Goal: Transaction & Acquisition: Subscribe to service/newsletter

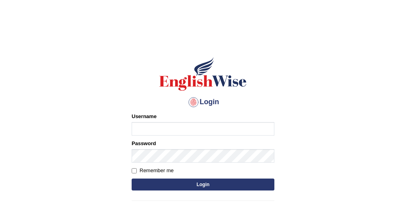
type input "simrendhillon87"
click at [164, 186] on button "Login" at bounding box center [203, 184] width 143 height 12
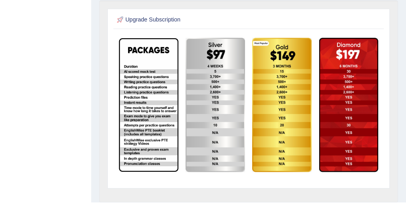
scroll to position [235, 0]
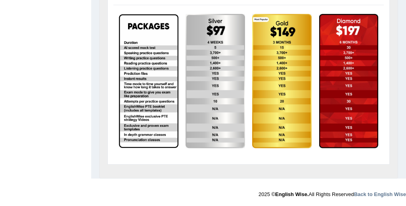
click at [271, 85] on img at bounding box center [281, 81] width 59 height 134
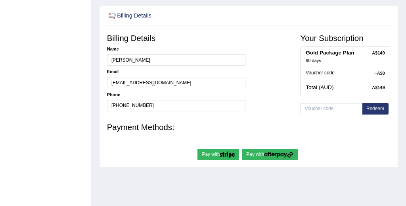
scroll to position [138, 0]
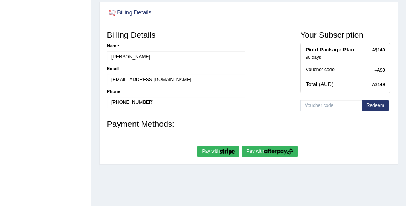
click at [261, 149] on button "Pay with" at bounding box center [270, 151] width 56 height 12
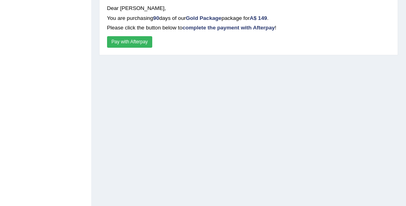
scroll to position [166, 0]
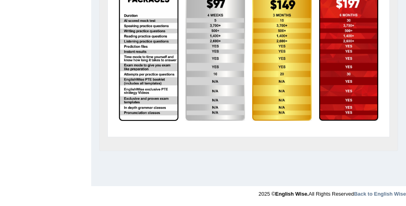
click at [206, 46] on img at bounding box center [215, 54] width 59 height 134
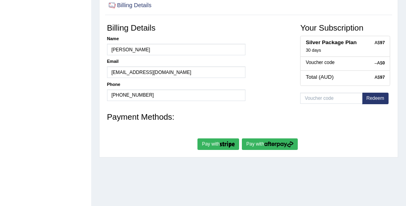
scroll to position [211, 0]
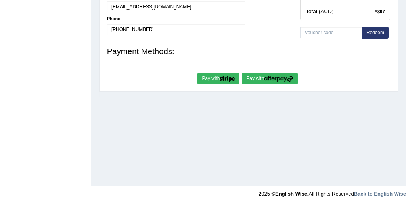
click at [263, 77] on button "Pay with" at bounding box center [270, 79] width 56 height 12
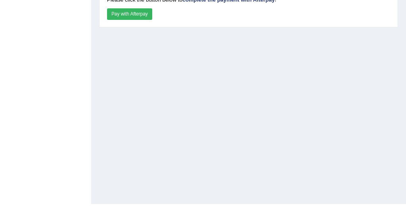
scroll to position [190, 0]
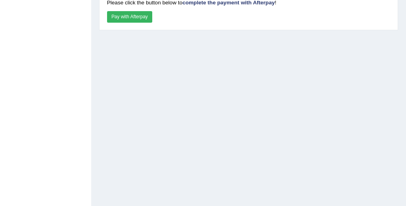
click at [141, 19] on button "Pay with Afterpay" at bounding box center [129, 17] width 45 height 12
